Goal: Task Accomplishment & Management: Use online tool/utility

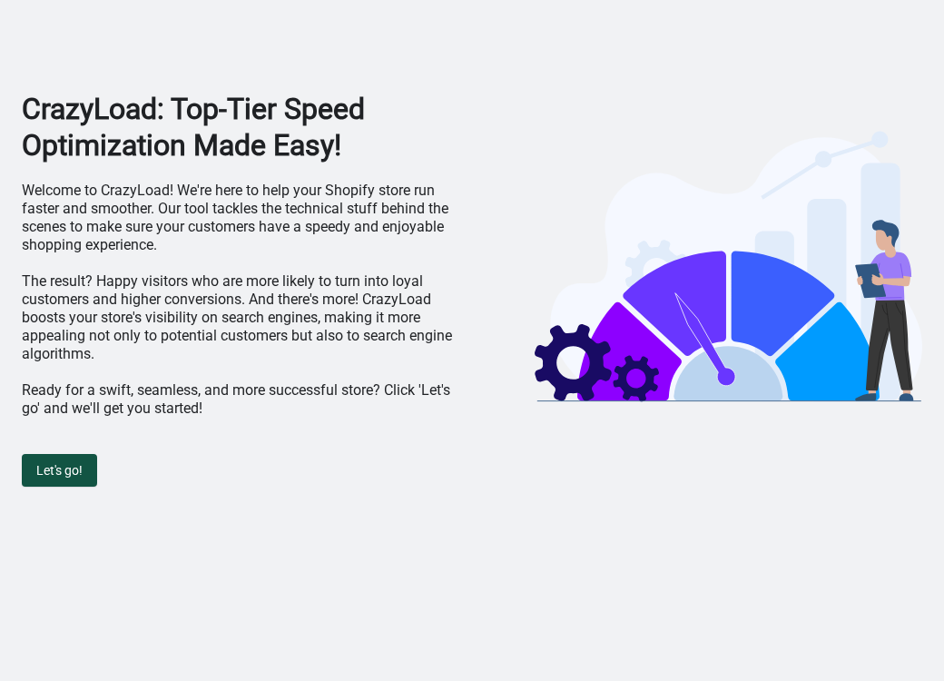
click at [52, 466] on span "Let's go!" at bounding box center [59, 470] width 46 height 15
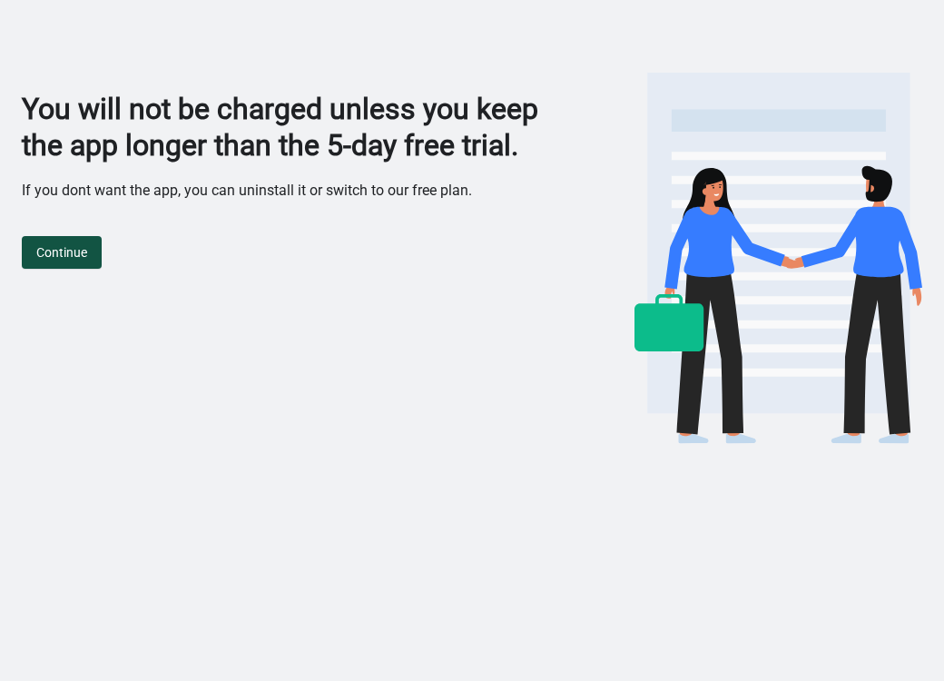
click at [68, 247] on span "Continue" at bounding box center [61, 252] width 51 height 15
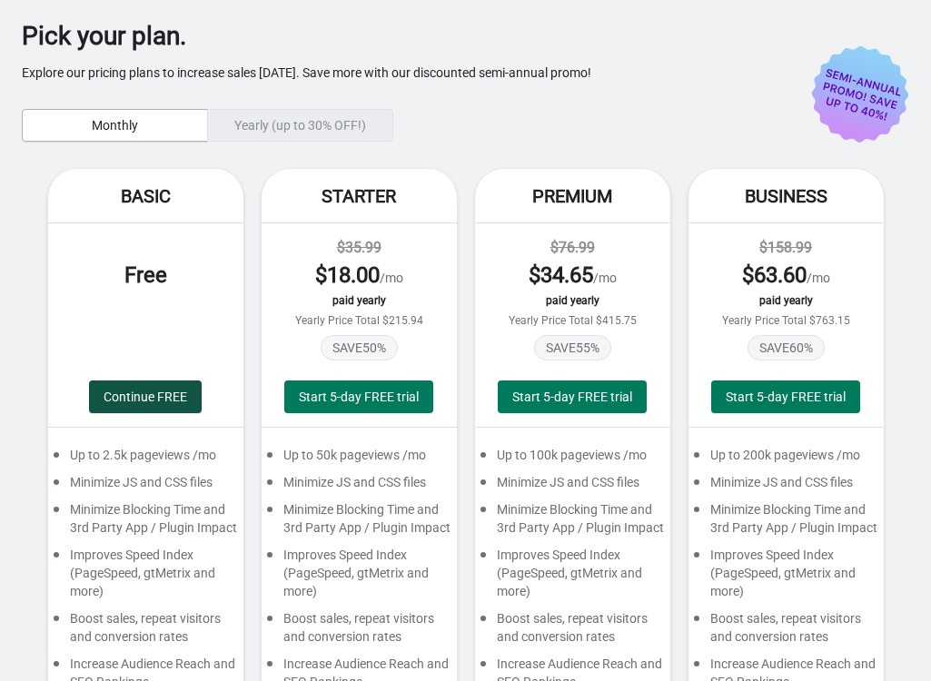
click at [147, 398] on span "Continue FREE" at bounding box center [146, 397] width 84 height 15
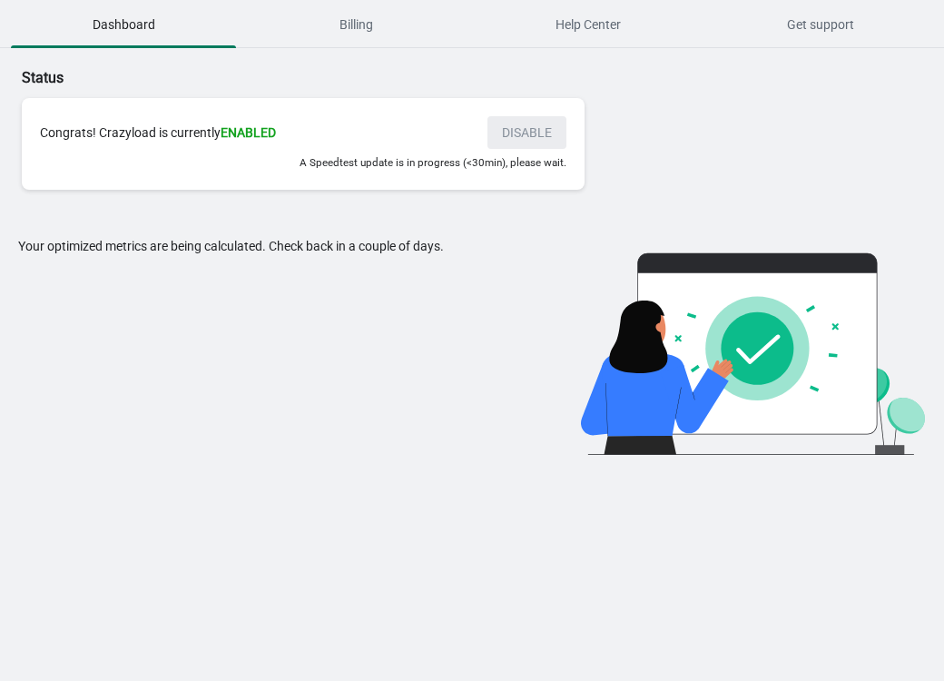
click at [295, 371] on div "Your optimized metrics are being calculated. Check back in a couple of days." at bounding box center [277, 346] width 518 height 218
